Goal: Task Accomplishment & Management: Use online tool/utility

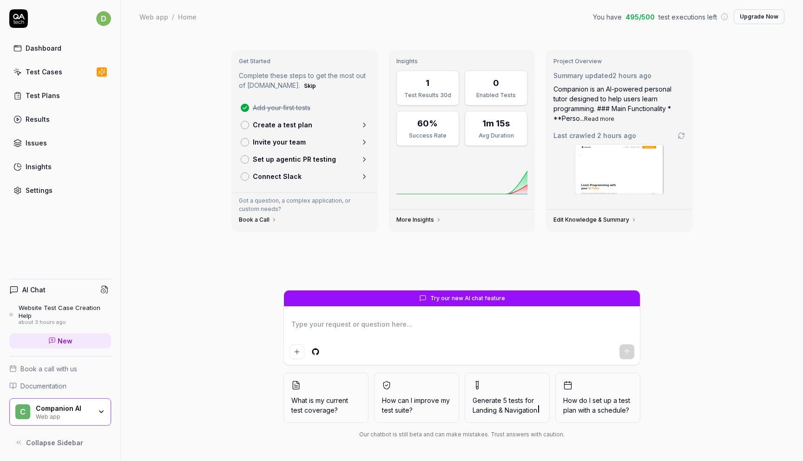
click at [55, 93] on div "Test Plans" at bounding box center [43, 96] width 34 height 10
click at [57, 78] on link "Test Cases" at bounding box center [60, 72] width 102 height 18
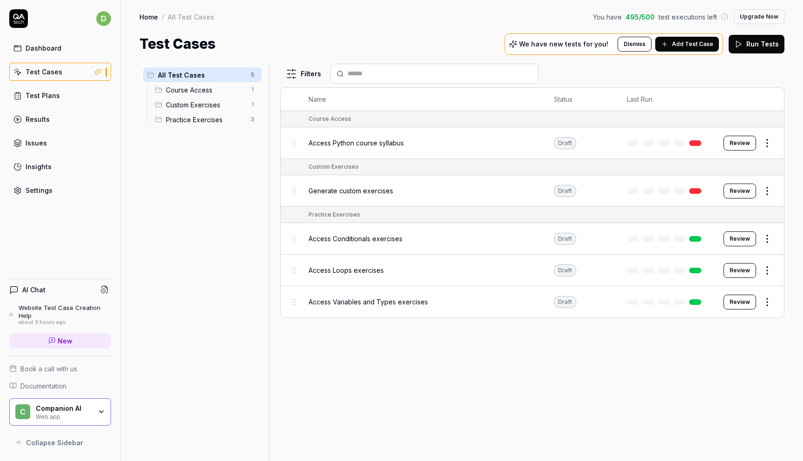
click at [657, 141] on div at bounding box center [666, 143] width 78 height 6
click at [749, 142] on button "Review" at bounding box center [739, 143] width 33 height 15
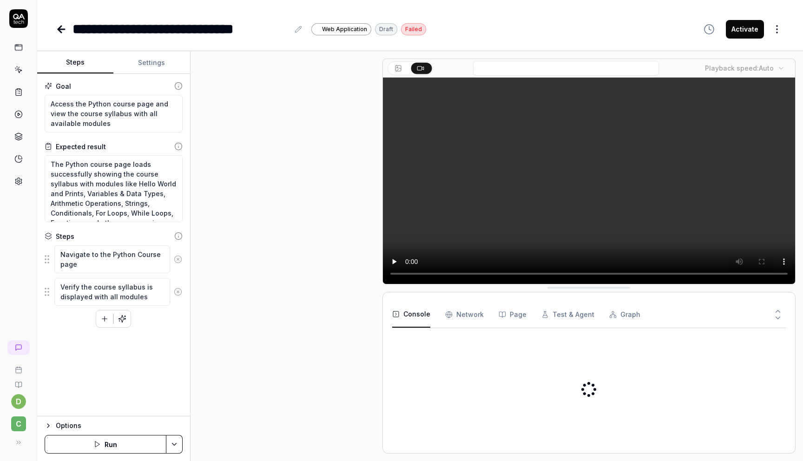
scroll to position [80, 0]
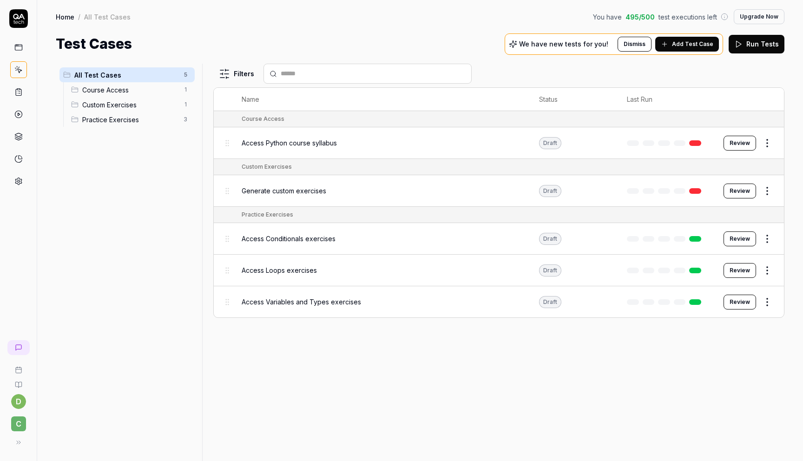
click at [311, 191] on span "Generate custom exercises" at bounding box center [284, 191] width 85 height 10
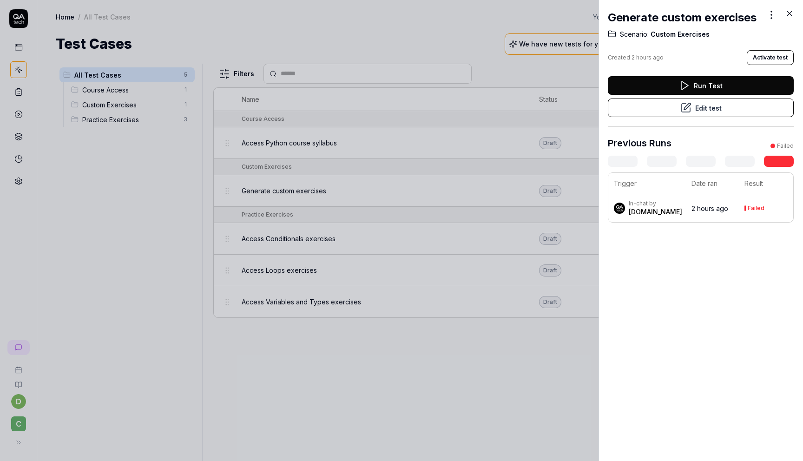
click at [700, 88] on button "Run Test" at bounding box center [701, 85] width 186 height 19
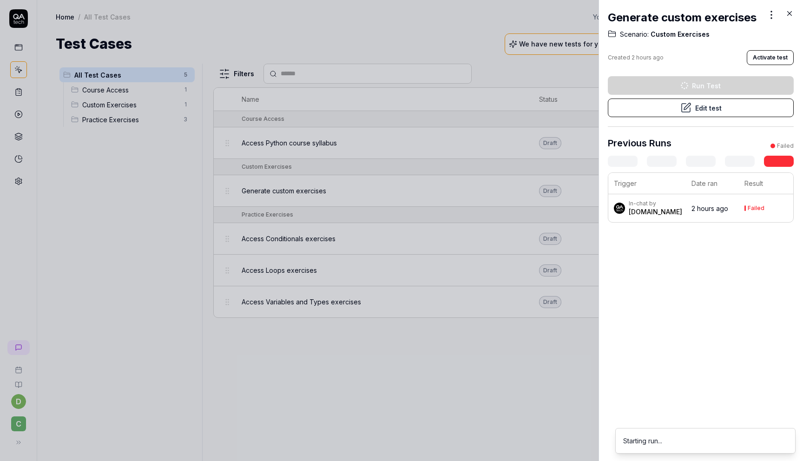
click at [715, 13] on h2 "Generate custom exercises" at bounding box center [682, 17] width 149 height 17
click at [486, 127] on div at bounding box center [401, 230] width 803 height 461
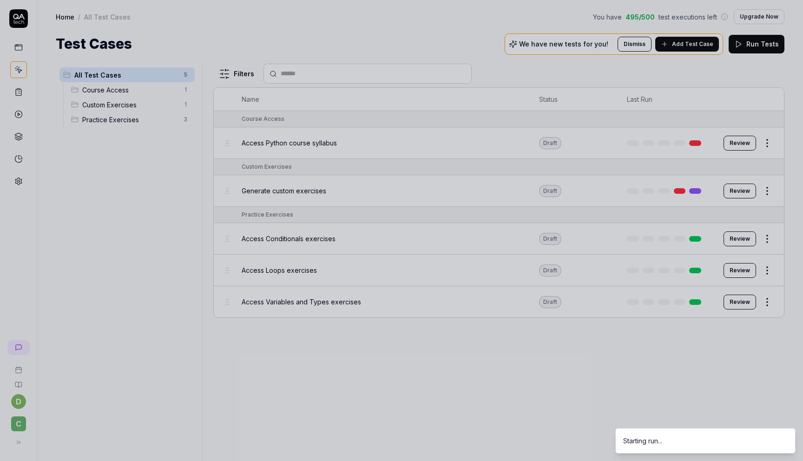
click at [753, 186] on div at bounding box center [401, 230] width 803 height 461
click at [745, 187] on div at bounding box center [401, 230] width 803 height 461
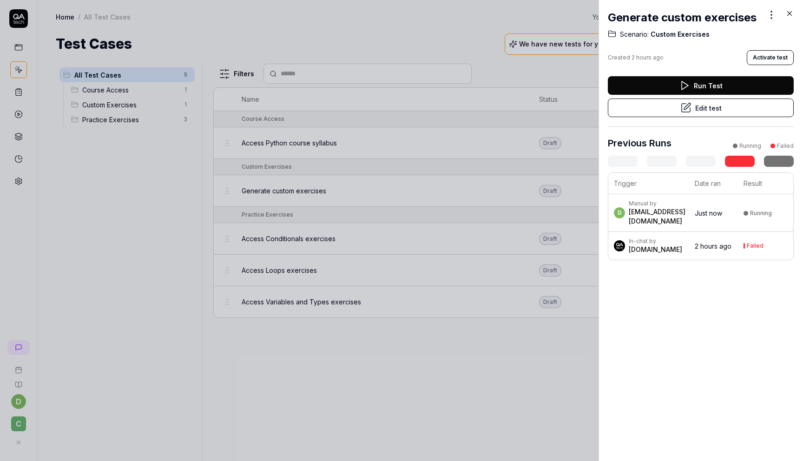
click at [315, 72] on div at bounding box center [401, 230] width 803 height 461
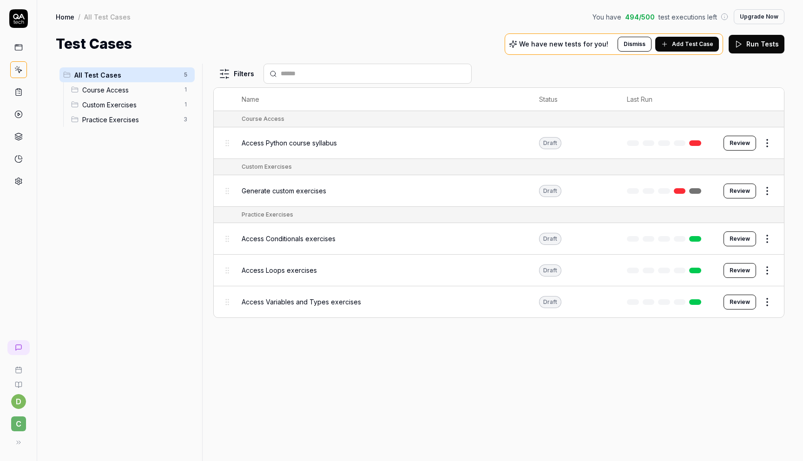
click at [738, 192] on button "Review" at bounding box center [739, 191] width 33 height 15
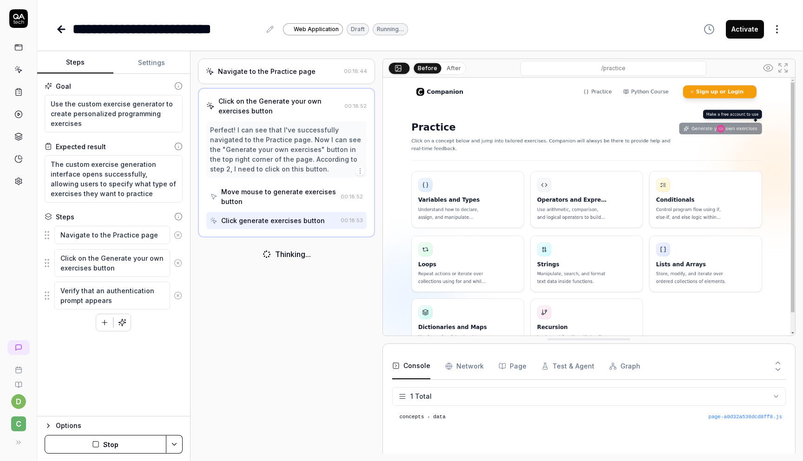
click at [296, 193] on div "Move mouse to generate exercises button" at bounding box center [279, 197] width 116 height 20
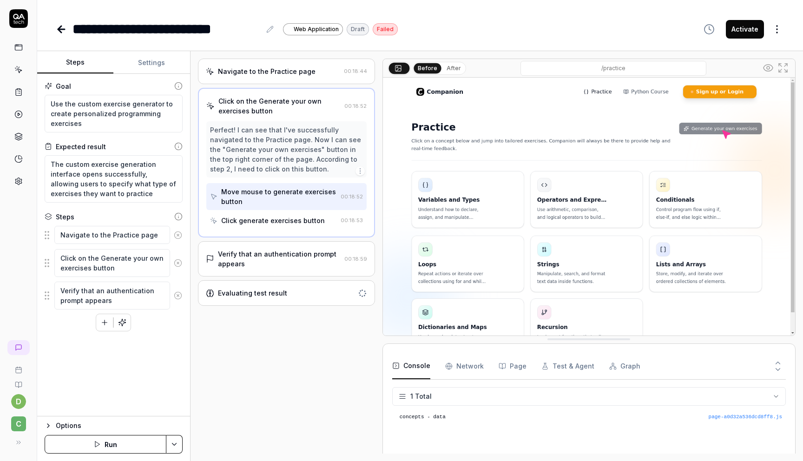
click at [284, 290] on div "Evaluating test result" at bounding box center [280, 293] width 148 height 10
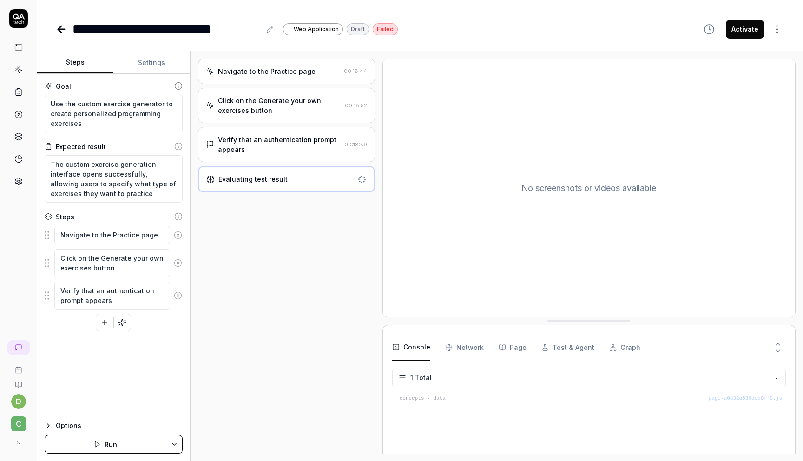
click at [291, 140] on div "Verify that an authentication prompt appears" at bounding box center [279, 145] width 123 height 20
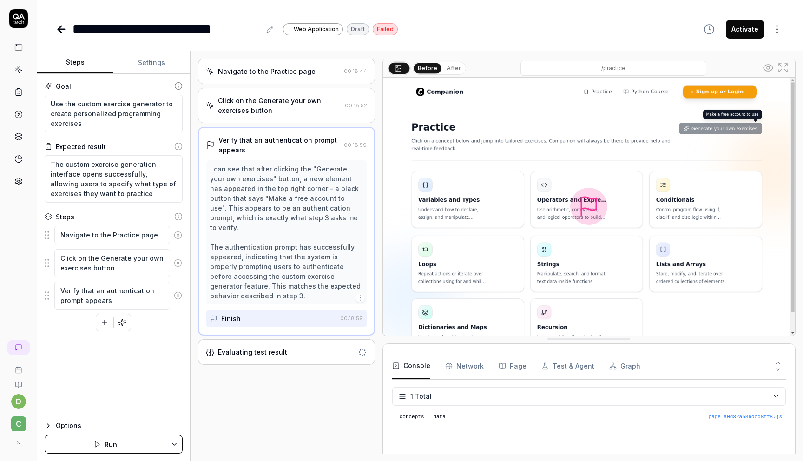
click at [604, 207] on img at bounding box center [589, 207] width 412 height 258
click at [291, 315] on div "Finish" at bounding box center [273, 318] width 126 height 17
click at [55, 28] on div "**********" at bounding box center [420, 19] width 766 height 39
click at [62, 26] on icon at bounding box center [61, 29] width 11 height 11
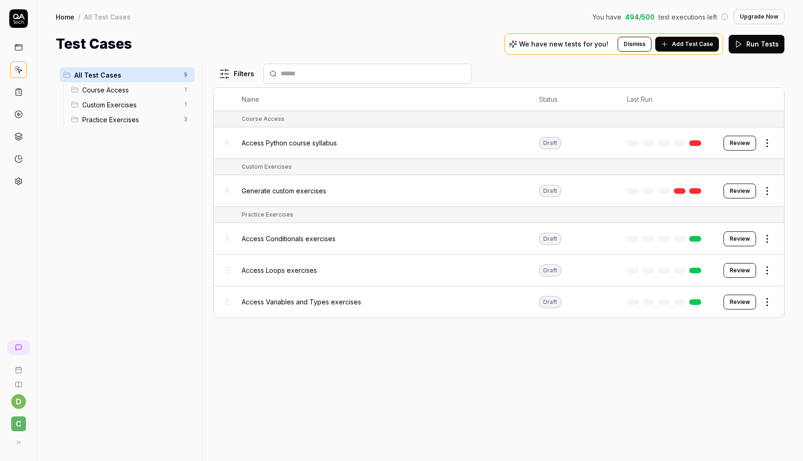
click at [699, 189] on link at bounding box center [695, 191] width 12 height 6
click at [733, 188] on button "Review" at bounding box center [739, 191] width 33 height 15
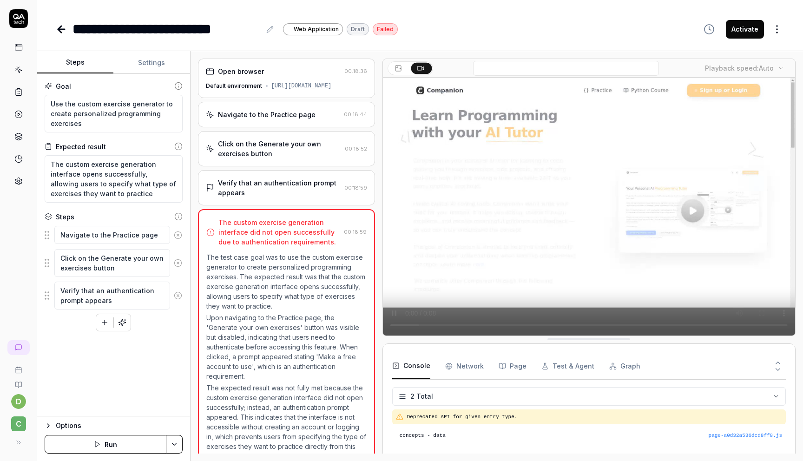
scroll to position [26, 0]
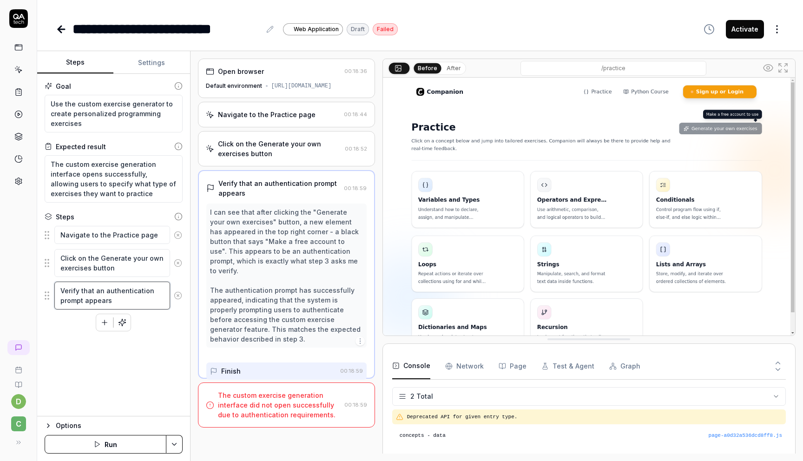
click at [150, 295] on textarea "Verify that an authentication prompt appears" at bounding box center [112, 296] width 116 height 28
click at [174, 295] on icon at bounding box center [178, 295] width 8 height 8
type textarea "*"
